Goal: Task Accomplishment & Management: Use online tool/utility

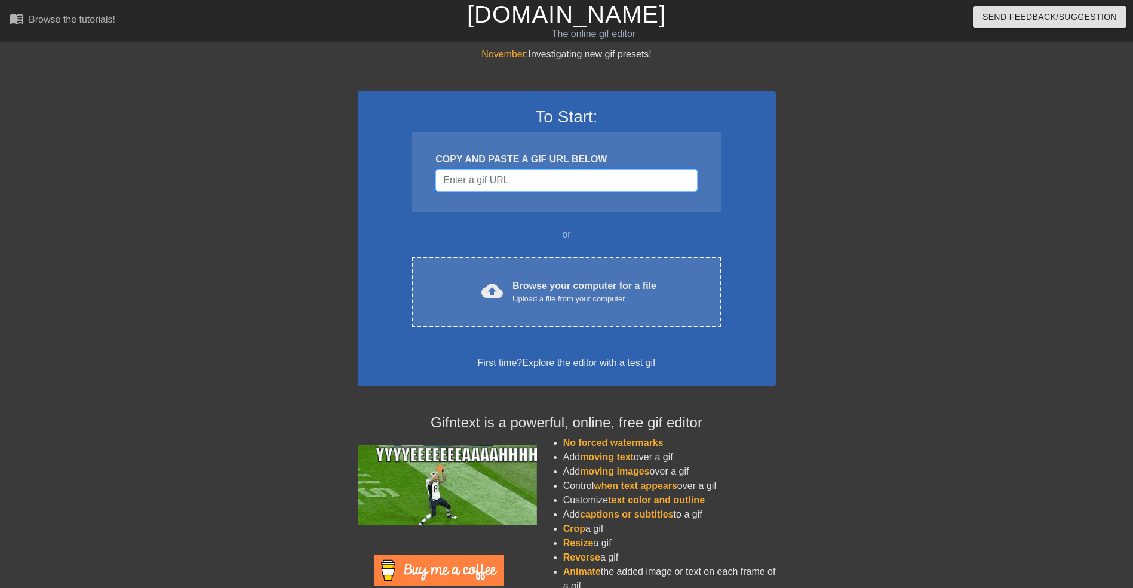
click at [528, 188] on input "Username" at bounding box center [566, 180] width 262 height 23
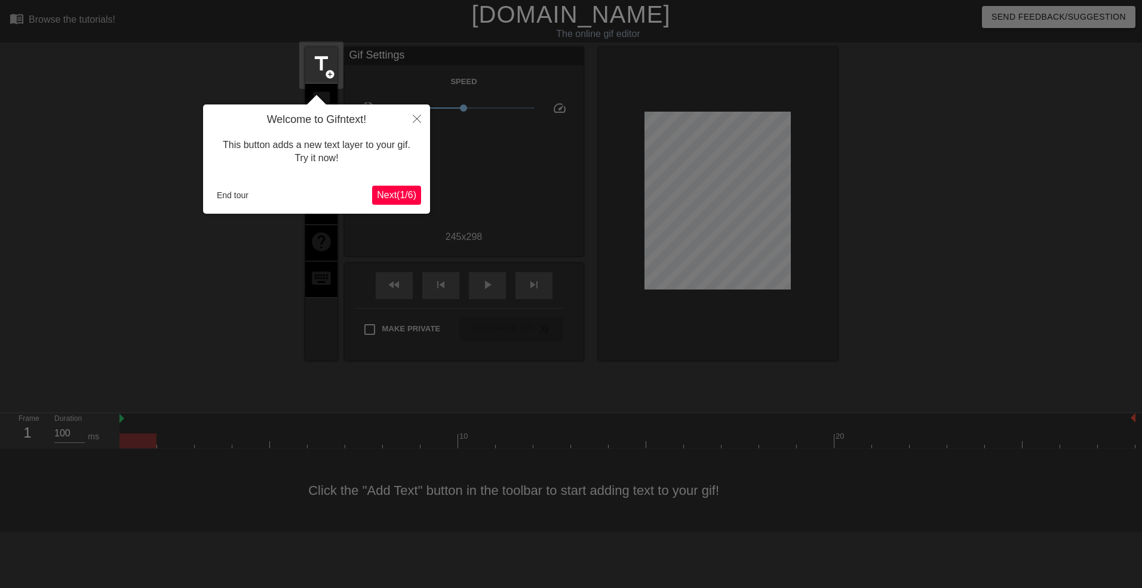
drag, startPoint x: 223, startPoint y: 184, endPoint x: 237, endPoint y: 197, distance: 18.6
click at [223, 186] on div "Welcome to Gifntext! This button adds a new text layer to your gif. Try it now!…" at bounding box center [316, 159] width 227 height 109
click at [237, 195] on button "End tour" at bounding box center [232, 195] width 41 height 18
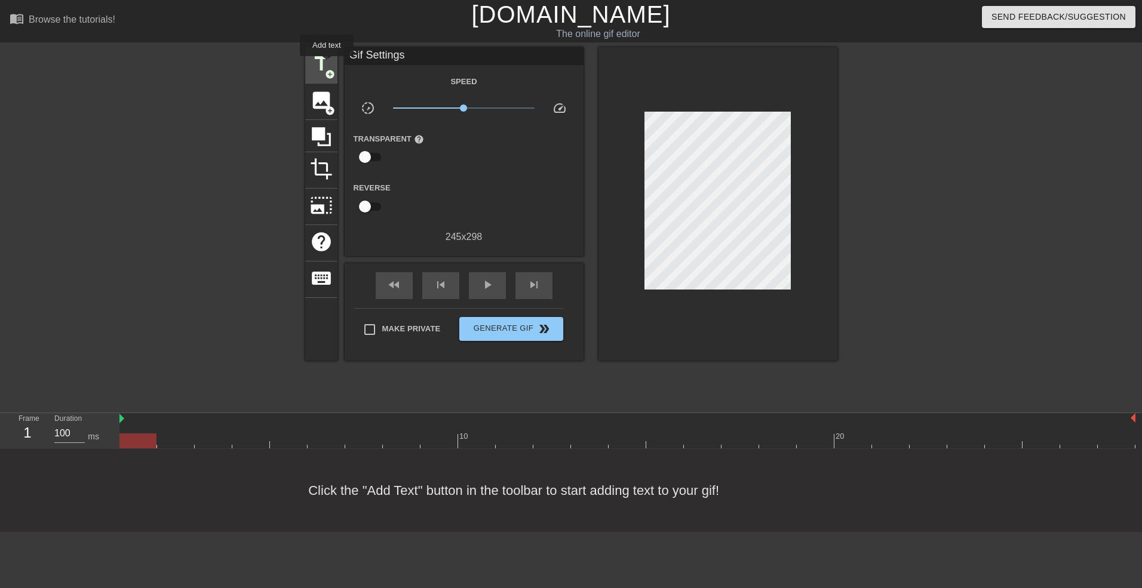
click at [327, 63] on span "title" at bounding box center [321, 64] width 23 height 23
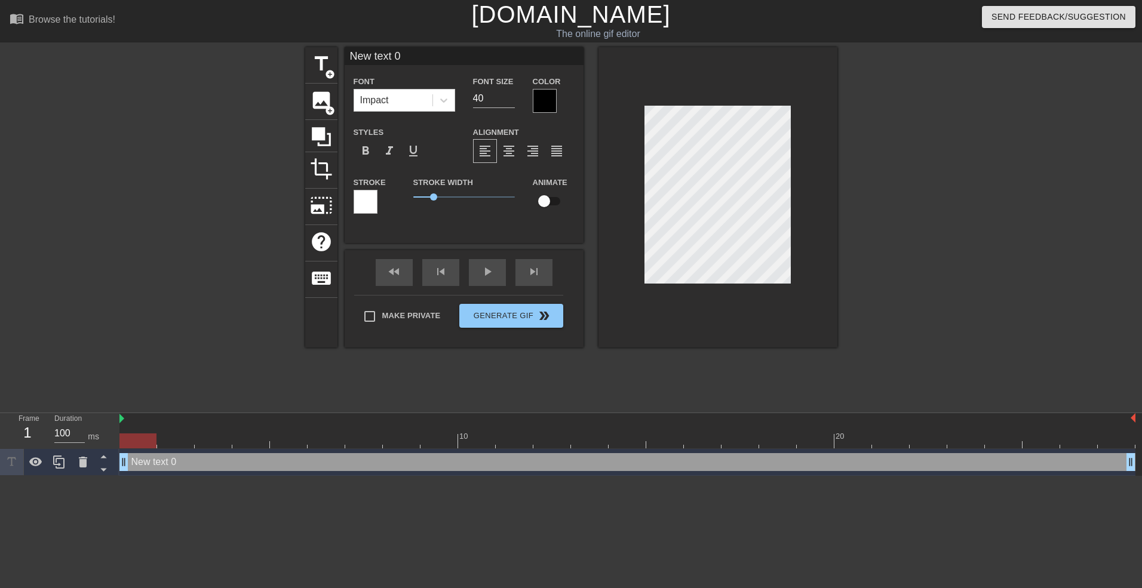
drag, startPoint x: 415, startPoint y: 54, endPoint x: 201, endPoint y: 118, distance: 223.9
click at [230, 71] on div "title add_circle image add_circle crop photo_size_select_large help keyboard Ne…" at bounding box center [571, 226] width 1142 height 358
click at [443, 57] on input "RAID LEAD" at bounding box center [464, 56] width 239 height 18
drag, startPoint x: 443, startPoint y: 57, endPoint x: 302, endPoint y: 67, distance: 140.8
click at [316, 51] on div "title add_circle image add_circle crop photo_size_select_large help keyboard RA…" at bounding box center [571, 197] width 532 height 300
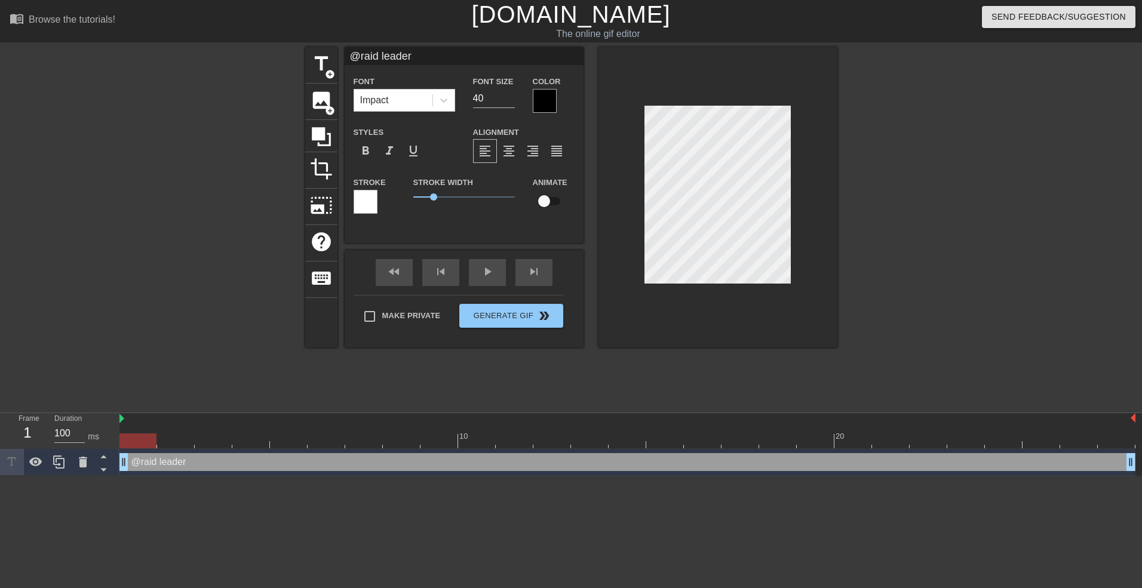
type input "@raid leader"
click at [536, 97] on div at bounding box center [545, 101] width 24 height 24
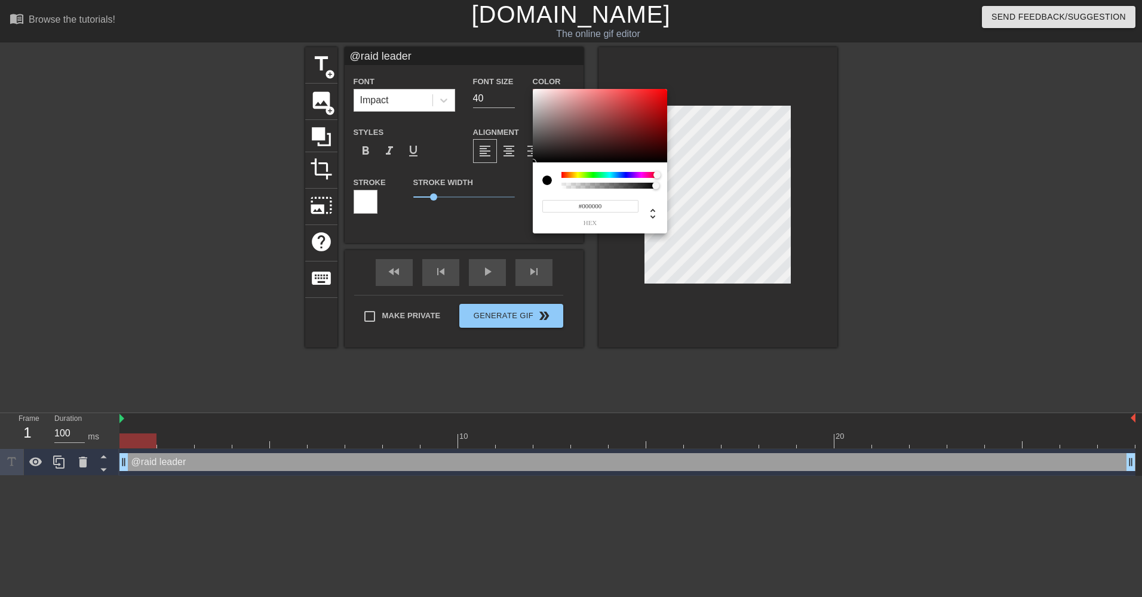
drag, startPoint x: 651, startPoint y: 173, endPoint x: 665, endPoint y: 174, distance: 13.8
click at [675, 177] on div "#000000 hex" at bounding box center [571, 298] width 1142 height 597
type input "#FE0000"
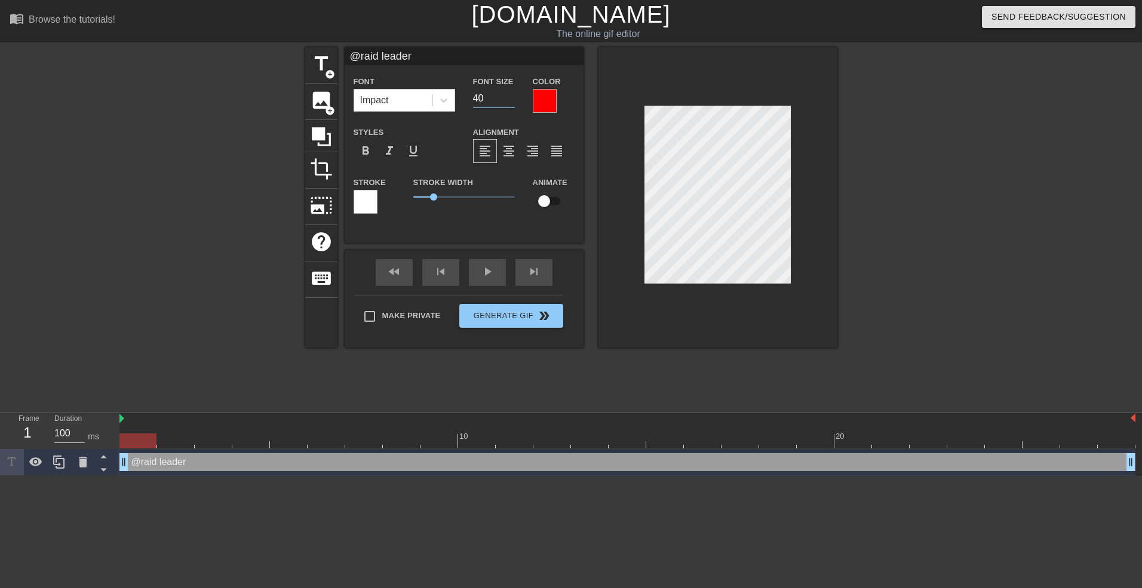
drag, startPoint x: 493, startPoint y: 98, endPoint x: 477, endPoint y: 99, distance: 16.1
click at [477, 99] on input "40" at bounding box center [494, 98] width 42 height 19
click at [507, 99] on input "39" at bounding box center [494, 98] width 42 height 19
click at [507, 97] on input "38" at bounding box center [494, 98] width 42 height 19
click at [507, 97] on input "39" at bounding box center [494, 98] width 42 height 19
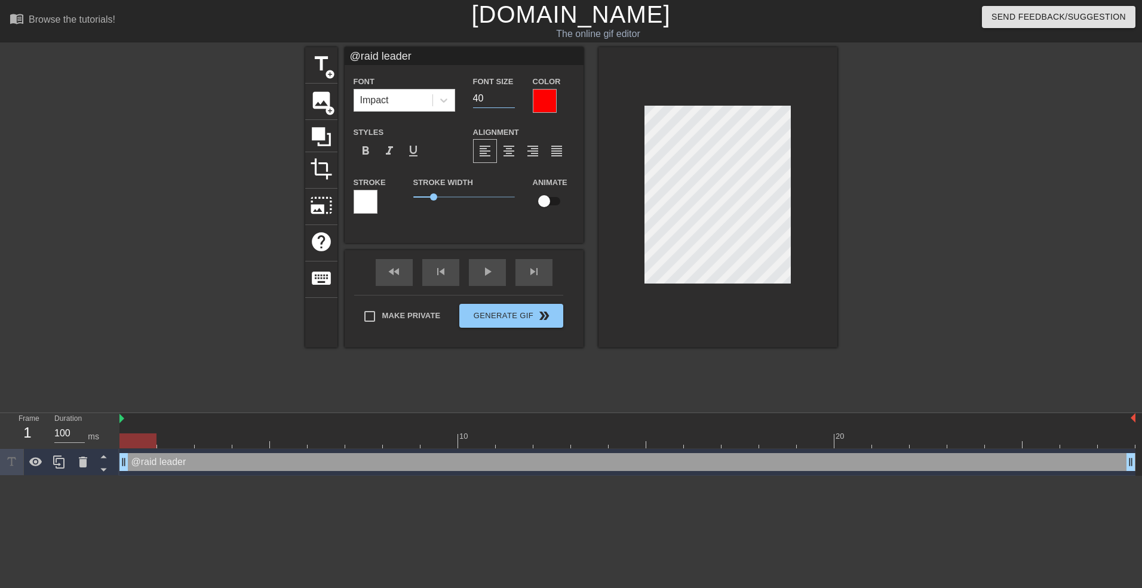
click at [507, 97] on input "40" at bounding box center [494, 98] width 42 height 19
click at [507, 97] on input "41" at bounding box center [494, 98] width 42 height 19
click at [507, 97] on input "42" at bounding box center [494, 98] width 42 height 19
drag, startPoint x: 501, startPoint y: 99, endPoint x: 440, endPoint y: 113, distance: 62.6
click at [445, 111] on div "Font Impact Font Size 42 Color" at bounding box center [464, 93] width 239 height 39
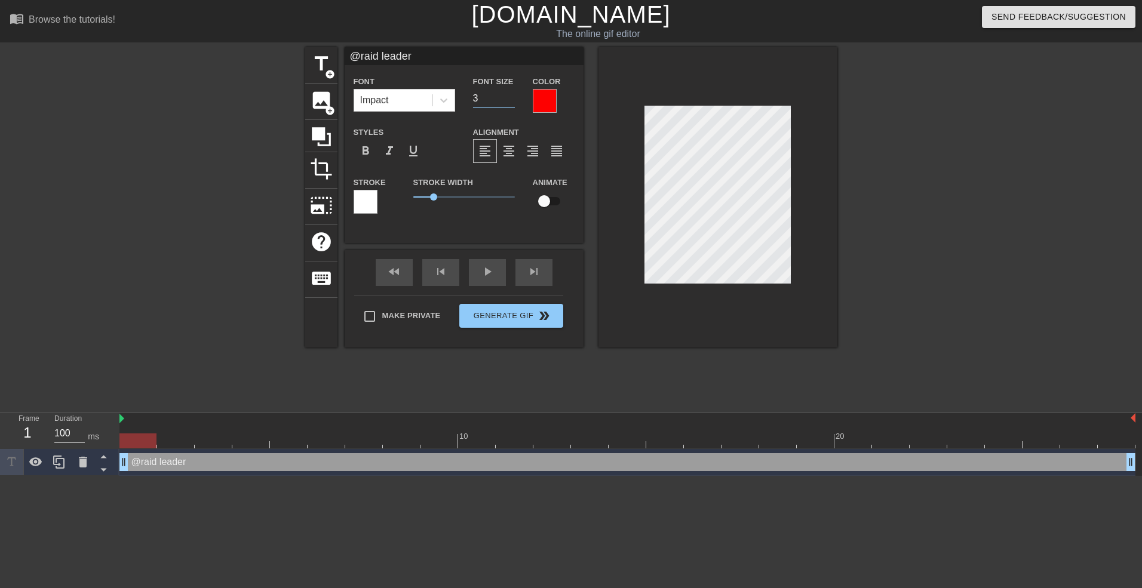
type input "30"
click at [328, 62] on span "title" at bounding box center [321, 64] width 23 height 23
type input "New text 1"
type input "40"
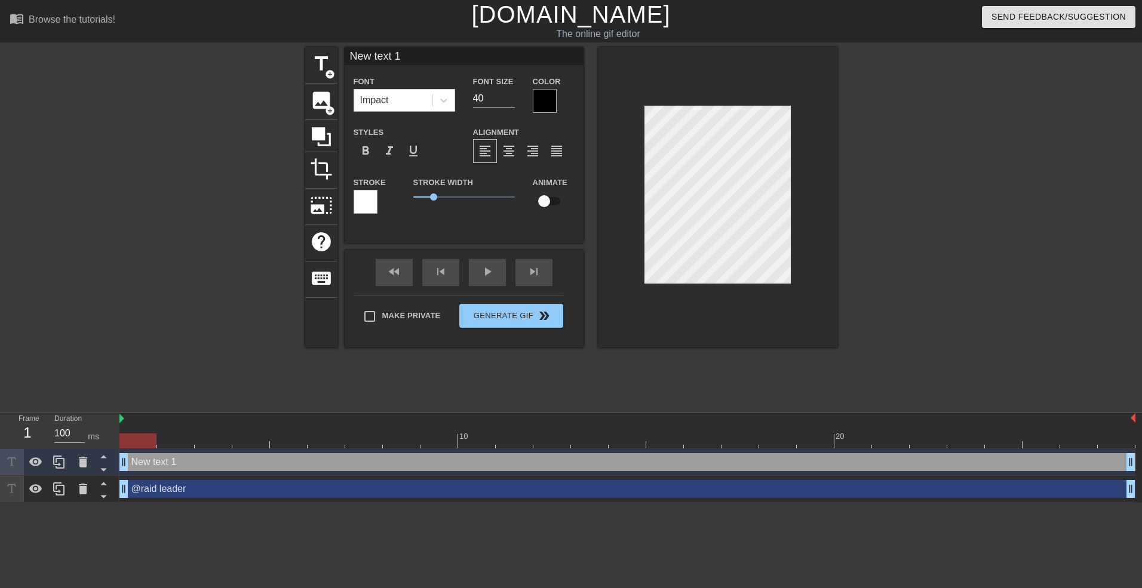
drag, startPoint x: 319, startPoint y: 61, endPoint x: 270, endPoint y: 54, distance: 49.4
click at [270, 54] on div "title add_circle image add_circle crop photo_size_select_large help keyboard Ne…" at bounding box center [571, 226] width 1142 height 358
drag, startPoint x: 459, startPoint y: 60, endPoint x: 398, endPoint y: 62, distance: 61.0
click at [398, 62] on input "talking to @raid ops" at bounding box center [464, 56] width 239 height 18
type input "talking to @raid ops"
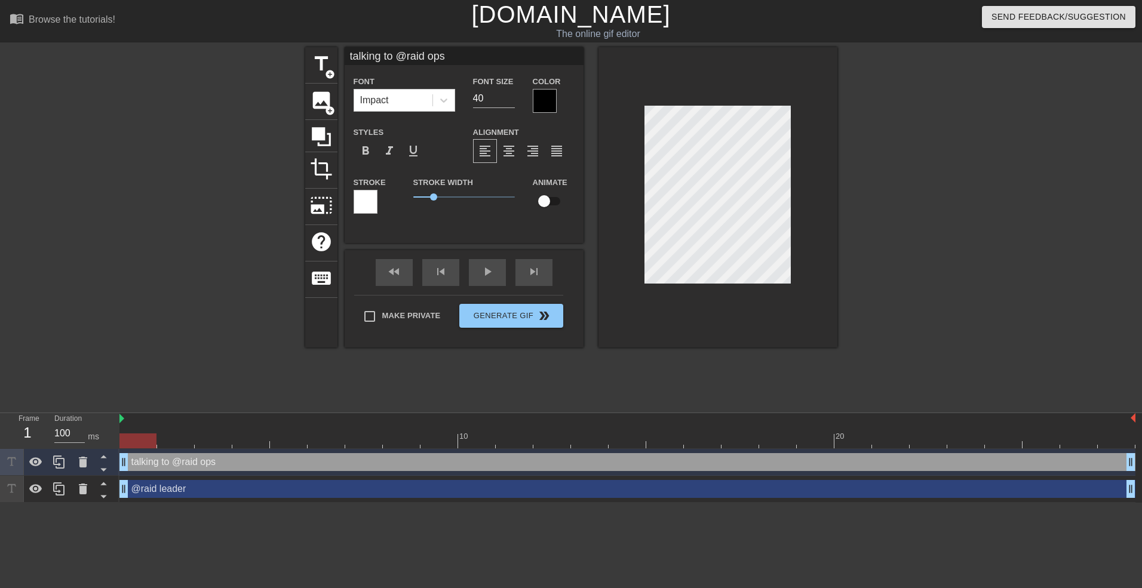
click at [543, 102] on div at bounding box center [545, 101] width 24 height 24
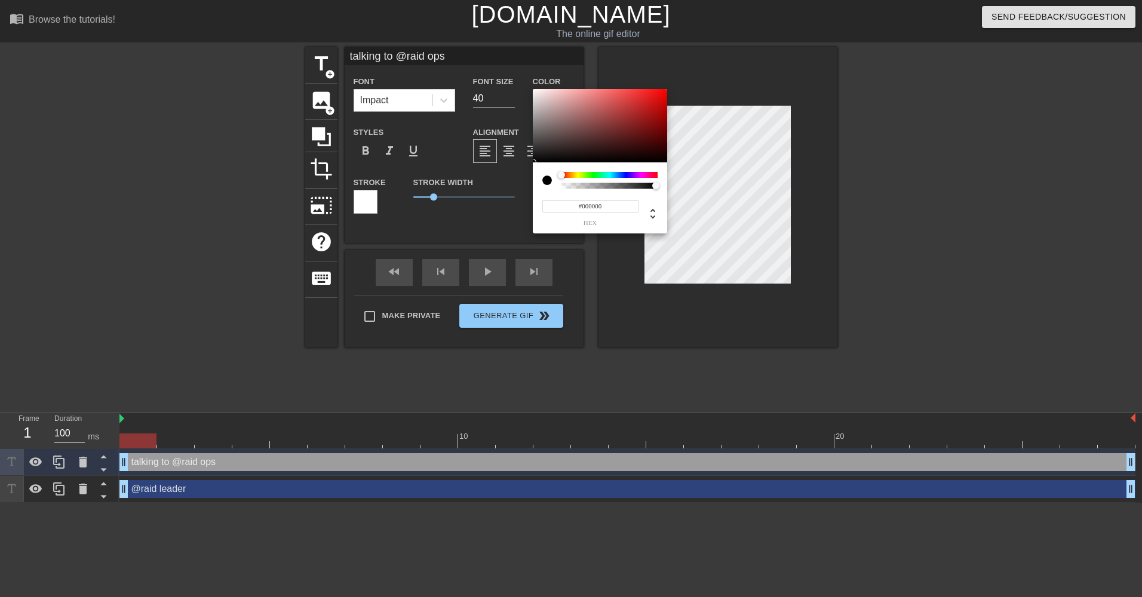
click at [631, 178] on div at bounding box center [609, 175] width 96 height 6
click at [631, 177] on div at bounding box center [631, 174] width 7 height 7
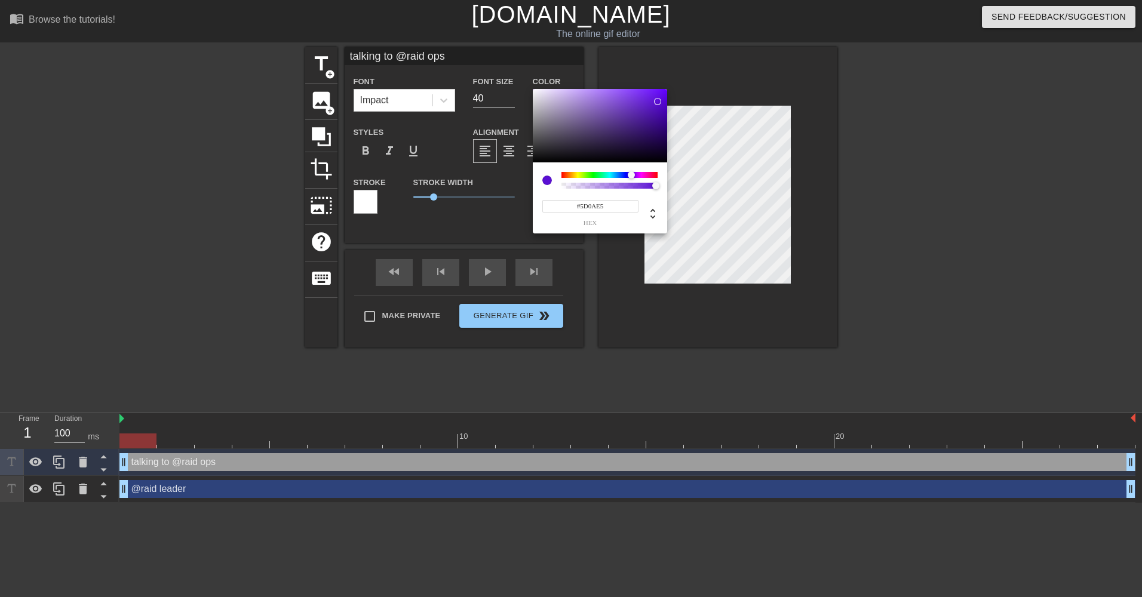
type input "#6100FF"
drag, startPoint x: 639, startPoint y: 112, endPoint x: 670, endPoint y: 85, distance: 40.7
click at [670, 85] on div "#6100FF hex" at bounding box center [571, 298] width 1142 height 597
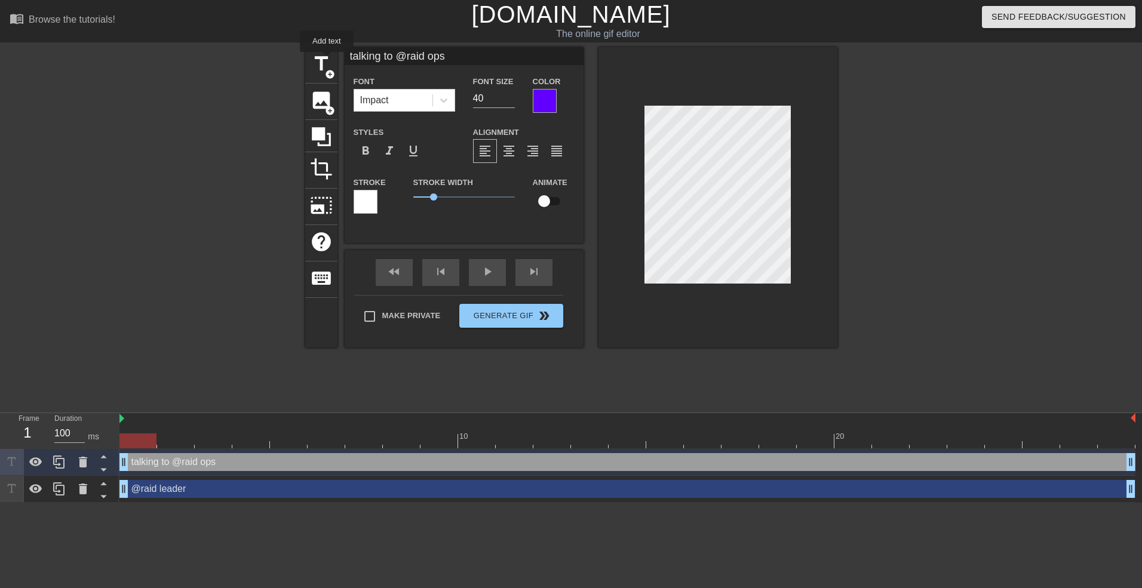
drag, startPoint x: 401, startPoint y: 60, endPoint x: 286, endPoint y: 61, distance: 115.3
click at [286, 61] on div "title add_circle image add_circle crop photo_size_select_large help keyboard ta…" at bounding box center [571, 226] width 1142 height 358
type input "@raid ops"
drag, startPoint x: 502, startPoint y: 100, endPoint x: 358, endPoint y: 103, distance: 144.6
click at [397, 105] on div "Font Impact Font Size 40 Color" at bounding box center [464, 93] width 239 height 39
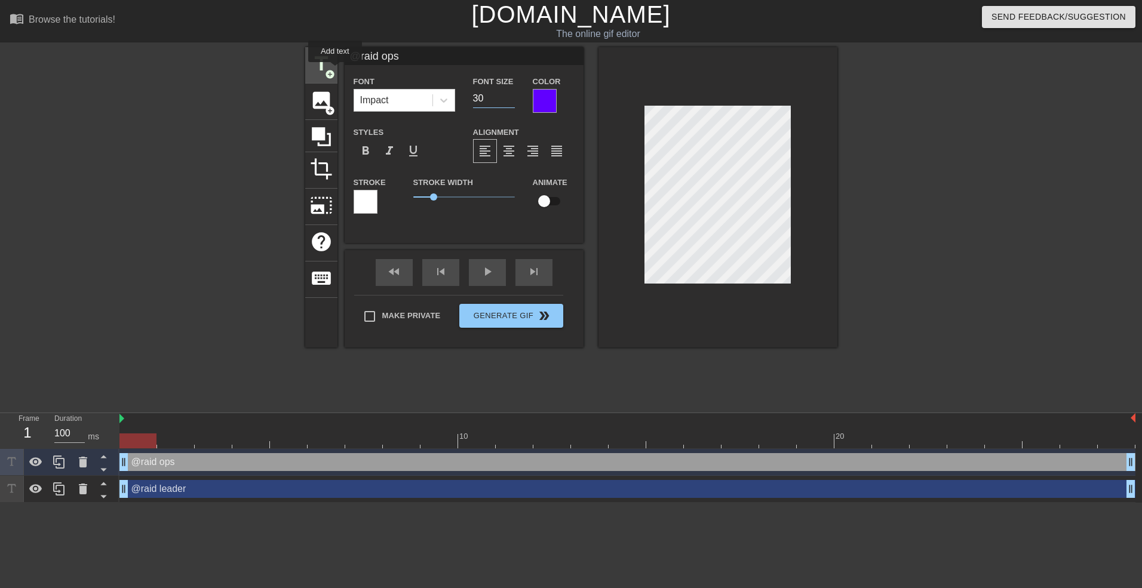
type input "30"
click at [326, 62] on span "title" at bounding box center [321, 64] width 23 height 23
type input "New text 2"
type input "40"
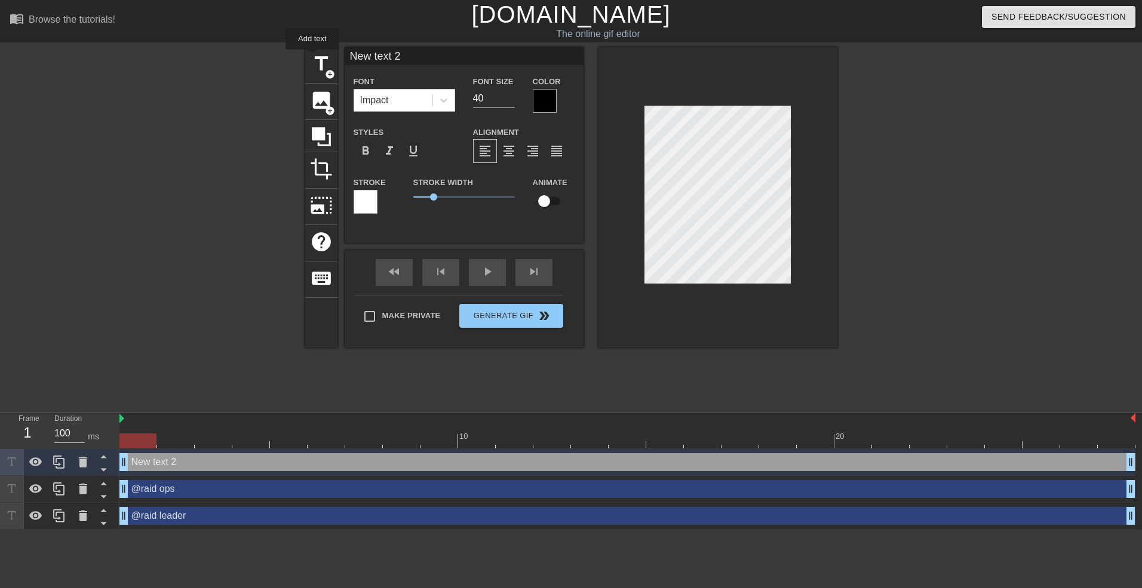
drag, startPoint x: 429, startPoint y: 59, endPoint x: 274, endPoint y: 78, distance: 157.1
click at [297, 64] on div "title add_circle image add_circle crop photo_size_select_large help keyboard Ne…" at bounding box center [571, 226] width 1142 height 358
type input "Talking to"
click at [490, 275] on div "play_arrow" at bounding box center [487, 272] width 37 height 27
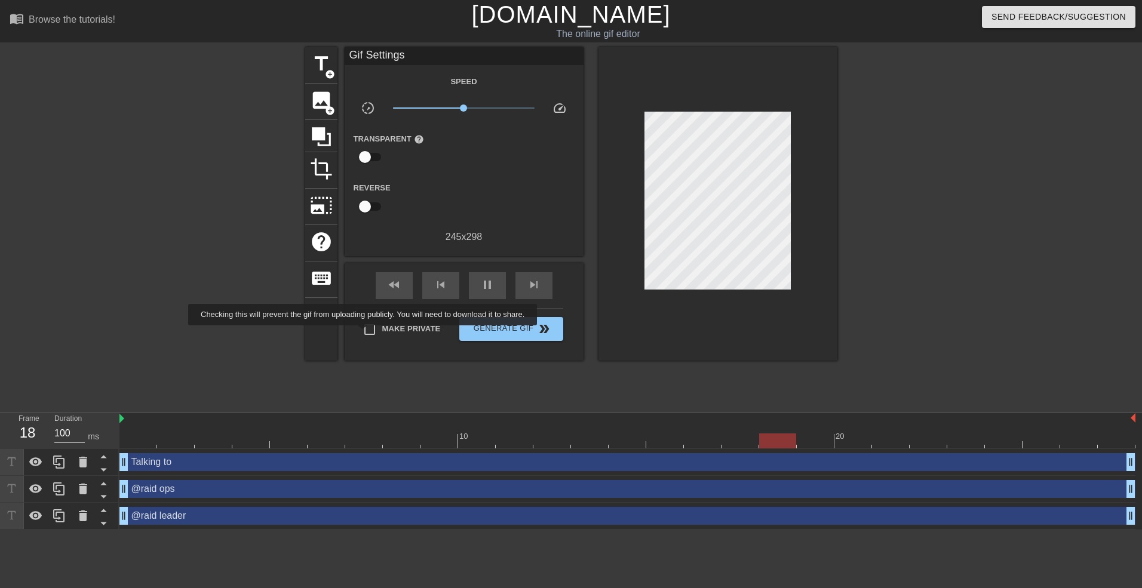
click at [365, 334] on input "Make Private" at bounding box center [369, 329] width 25 height 25
checkbox input "true"
click at [514, 325] on span "Generate Gif double_arrow" at bounding box center [511, 329] width 94 height 14
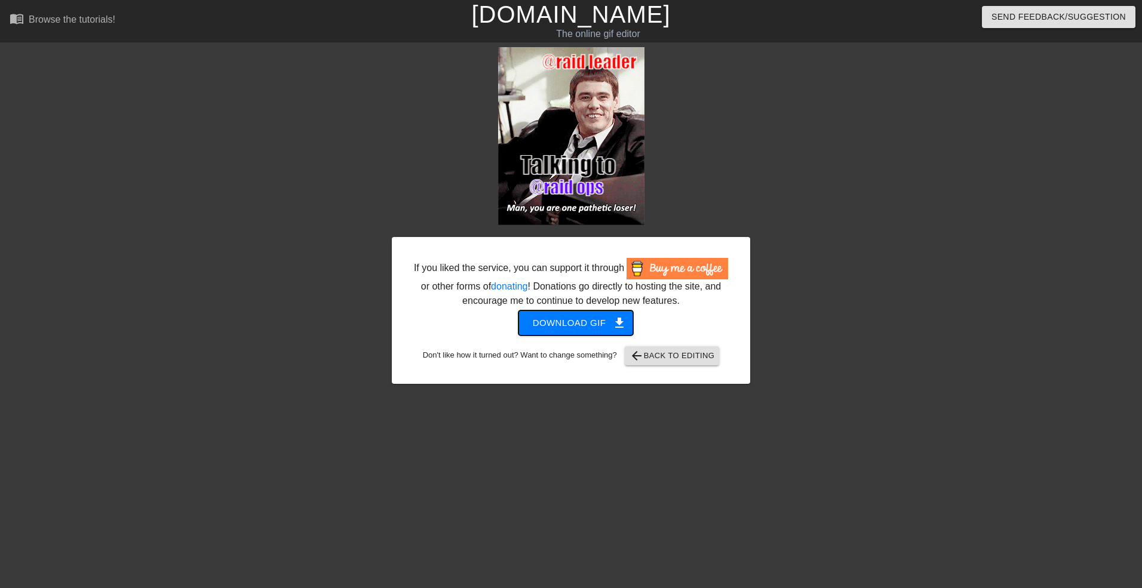
click at [567, 321] on span "Download gif get_app" at bounding box center [576, 323] width 87 height 16
